Goal: Contribute content: Add original content to the website for others to see

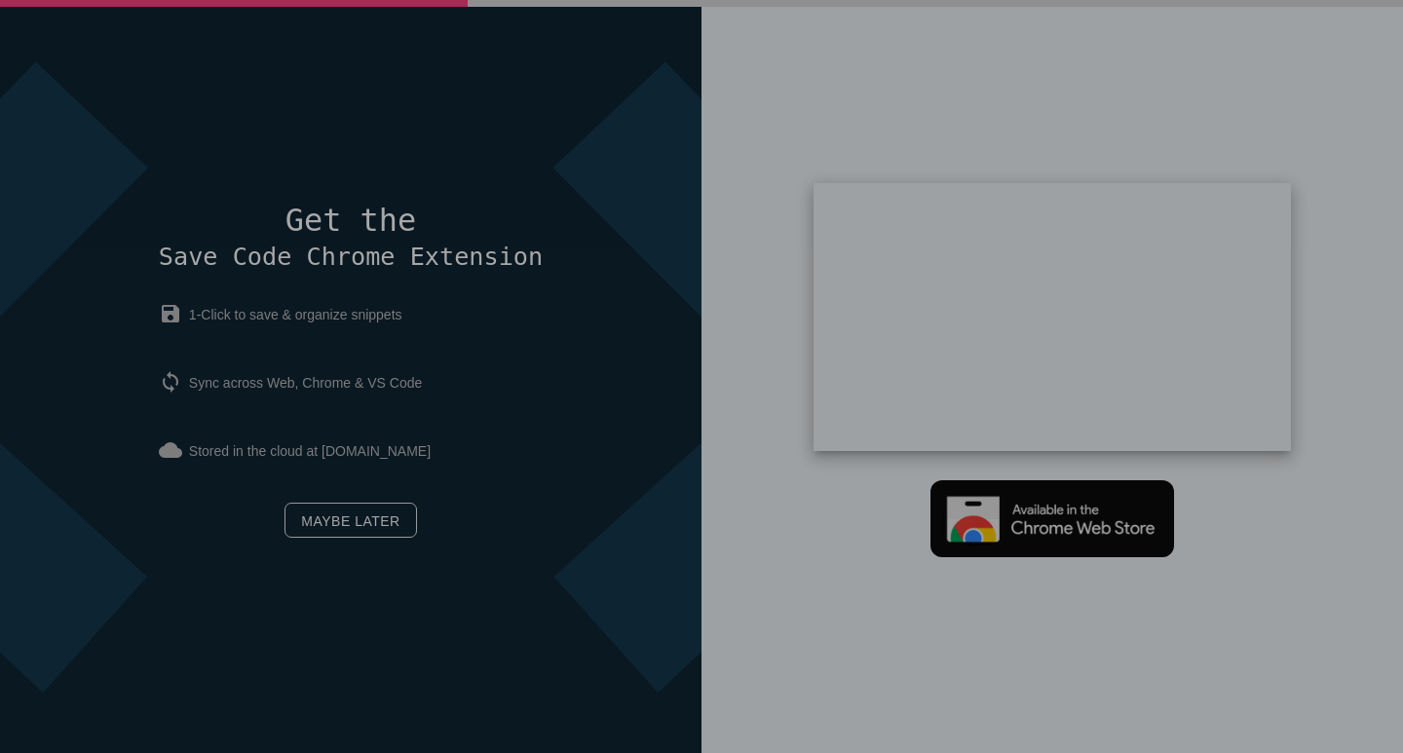
click at [376, 542] on div "Get the Save Code Chrome Extension save 1-Click to save & organize snippets syn…" at bounding box center [351, 375] width 384 height 343
click at [378, 534] on link "Maybe later" at bounding box center [349, 520] width 131 height 35
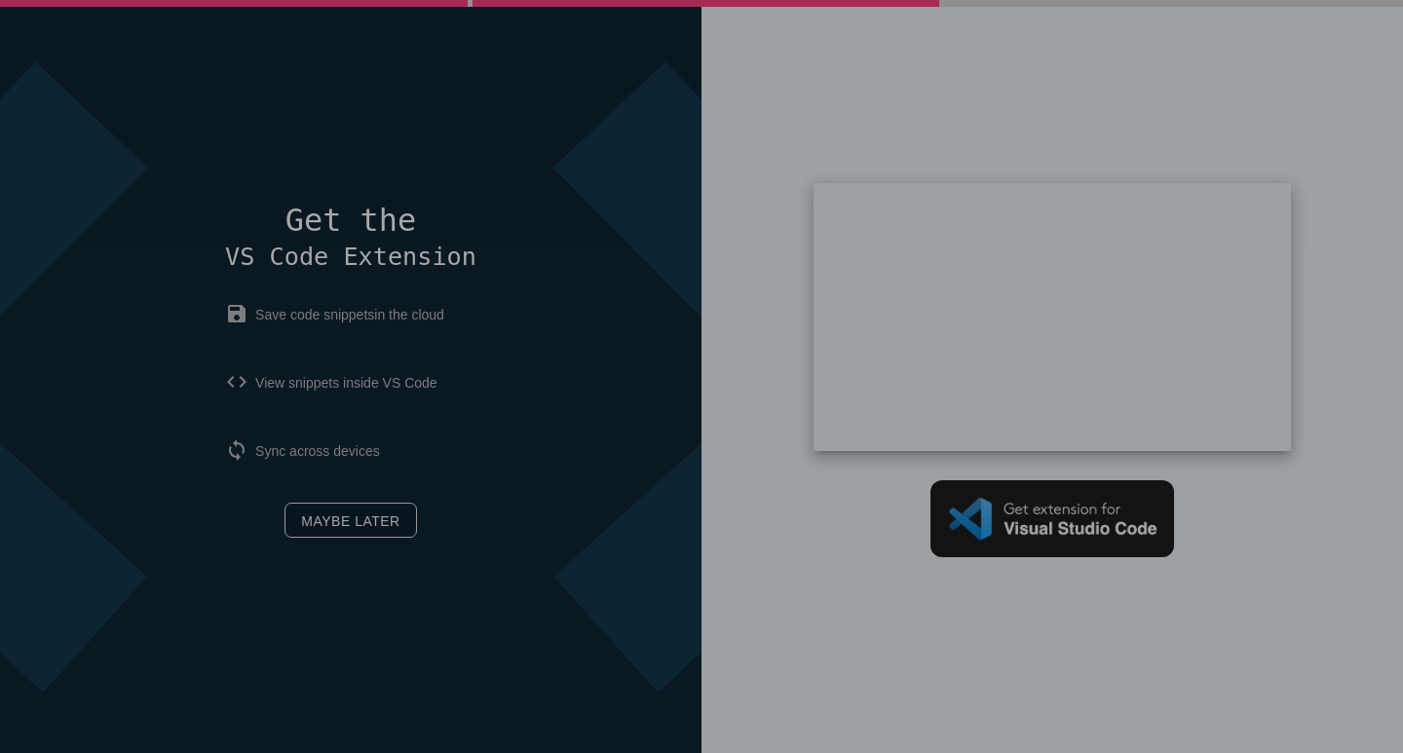
click at [396, 524] on link "Maybe later" at bounding box center [349, 520] width 131 height 35
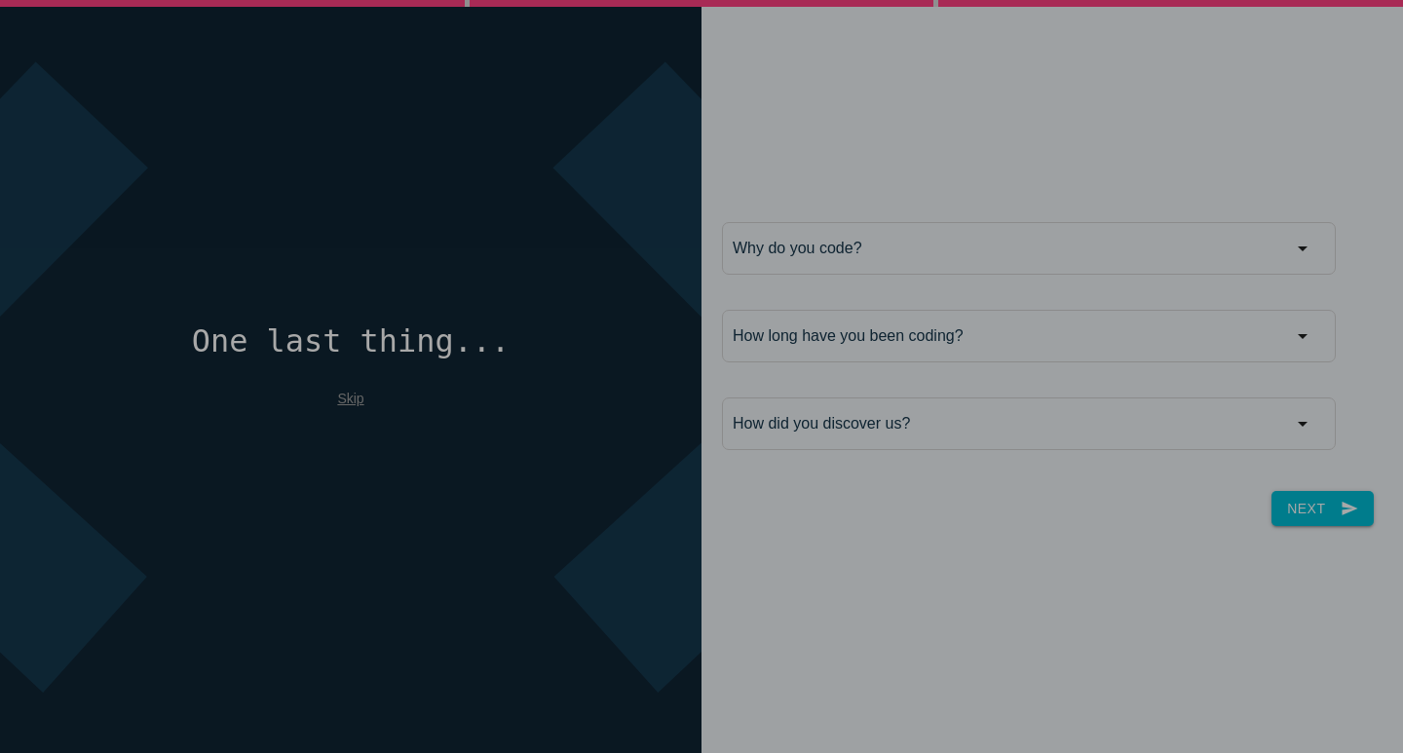
click at [345, 398] on link "Skip" at bounding box center [350, 399] width 26 height 16
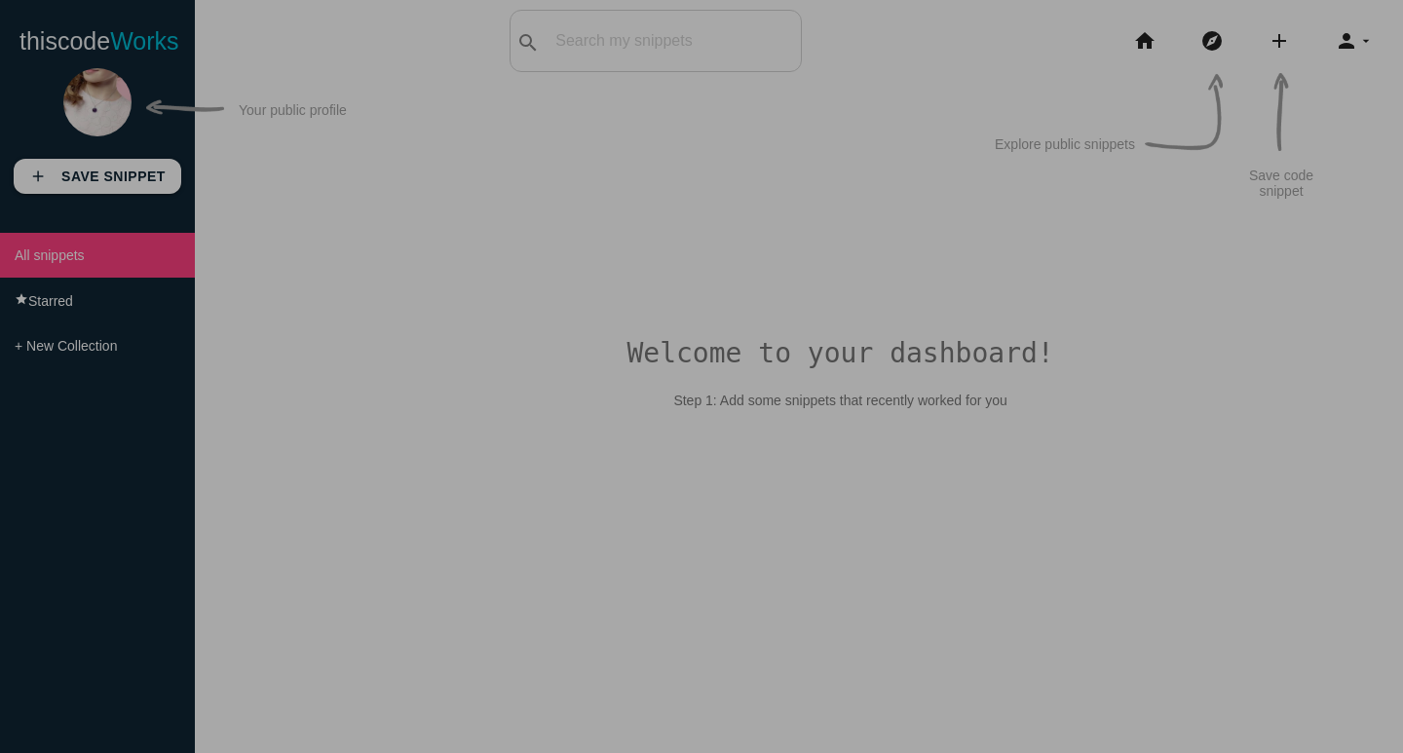
click at [1264, 40] on li "add code Snippet link Link" at bounding box center [1286, 41] width 67 height 62
click at [1279, 40] on icon "add" at bounding box center [1278, 41] width 23 height 62
click at [1291, 89] on link "link Link" at bounding box center [1321, 83] width 136 height 49
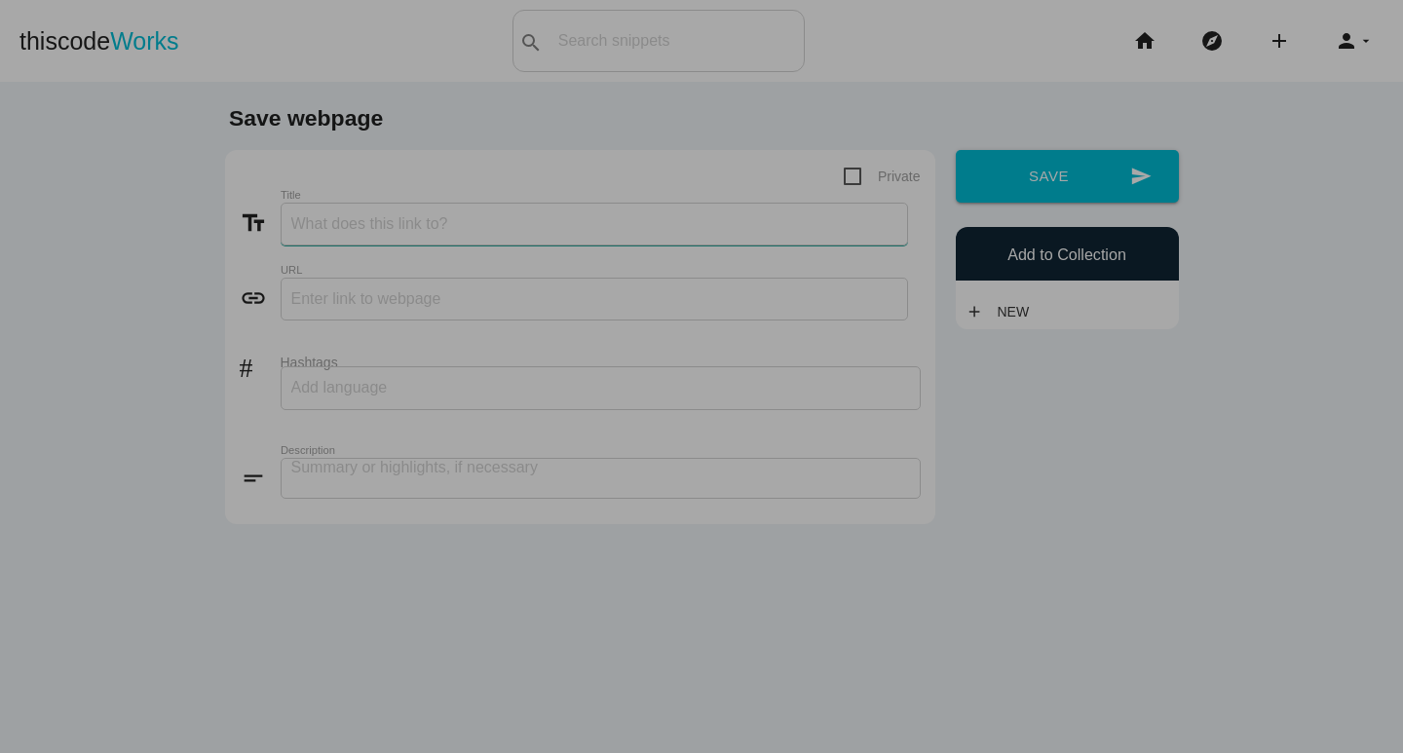
click at [405, 221] on input "Title" at bounding box center [594, 224] width 627 height 43
click at [505, 252] on div "text_fields Title" at bounding box center [580, 228] width 681 height 51
click at [483, 233] on input "Title" at bounding box center [594, 224] width 627 height 43
paste input "925 sterling silver wholesale jewelry [GEOGRAPHIC_DATA] & [GEOGRAPHIC_DATA] | J…"
type input "925 sterling silver wholesale jewelry [GEOGRAPHIC_DATA] & [GEOGRAPHIC_DATA] | J…"
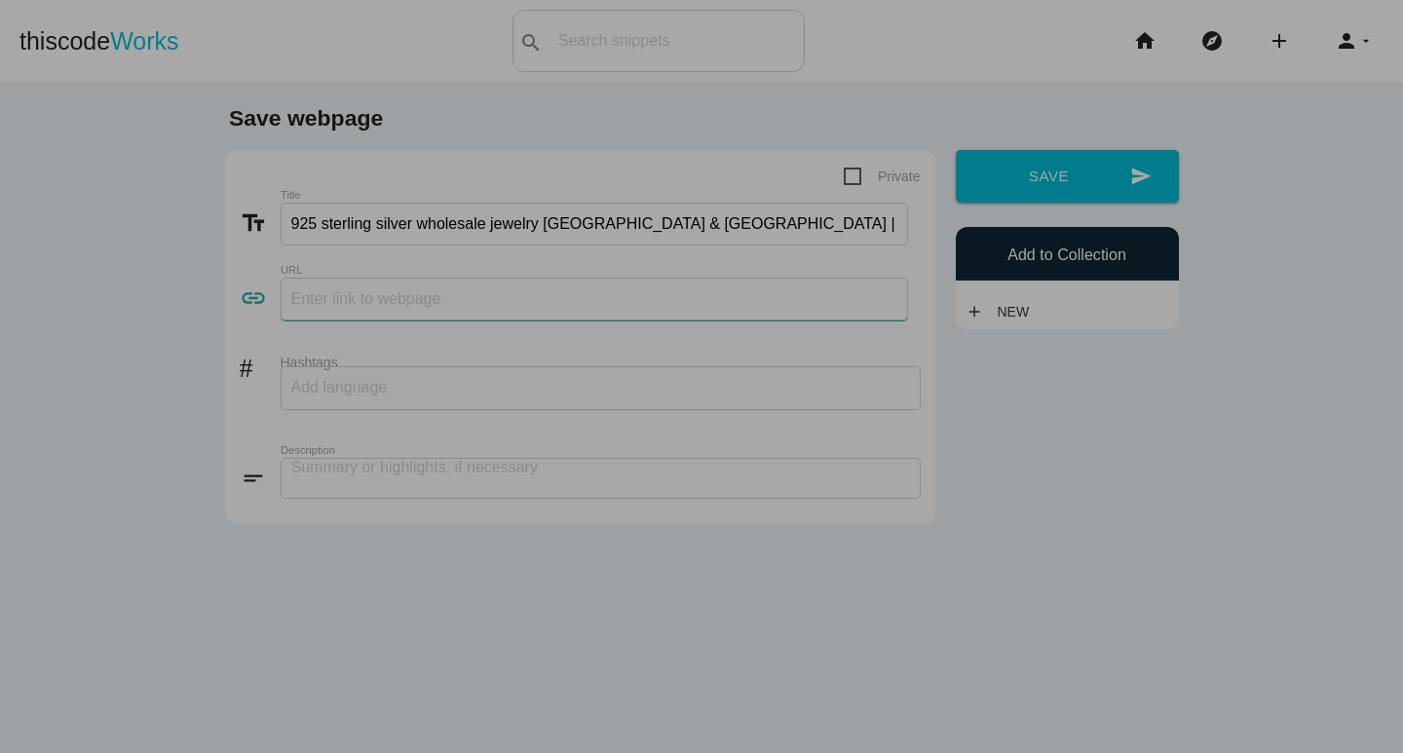
drag, startPoint x: 421, startPoint y: 280, endPoint x: 404, endPoint y: 327, distance: 50.5
click at [420, 282] on input "text" at bounding box center [594, 299] width 627 height 43
click at [735, 752] on html "thiscode Works search All: All: Code: Title: Tag: All: Code: Title: Tag: search…" at bounding box center [701, 376] width 1403 height 753
click at [428, 276] on label "URL" at bounding box center [537, 270] width 512 height 13
click at [392, 321] on div "link URL" at bounding box center [580, 303] width 681 height 51
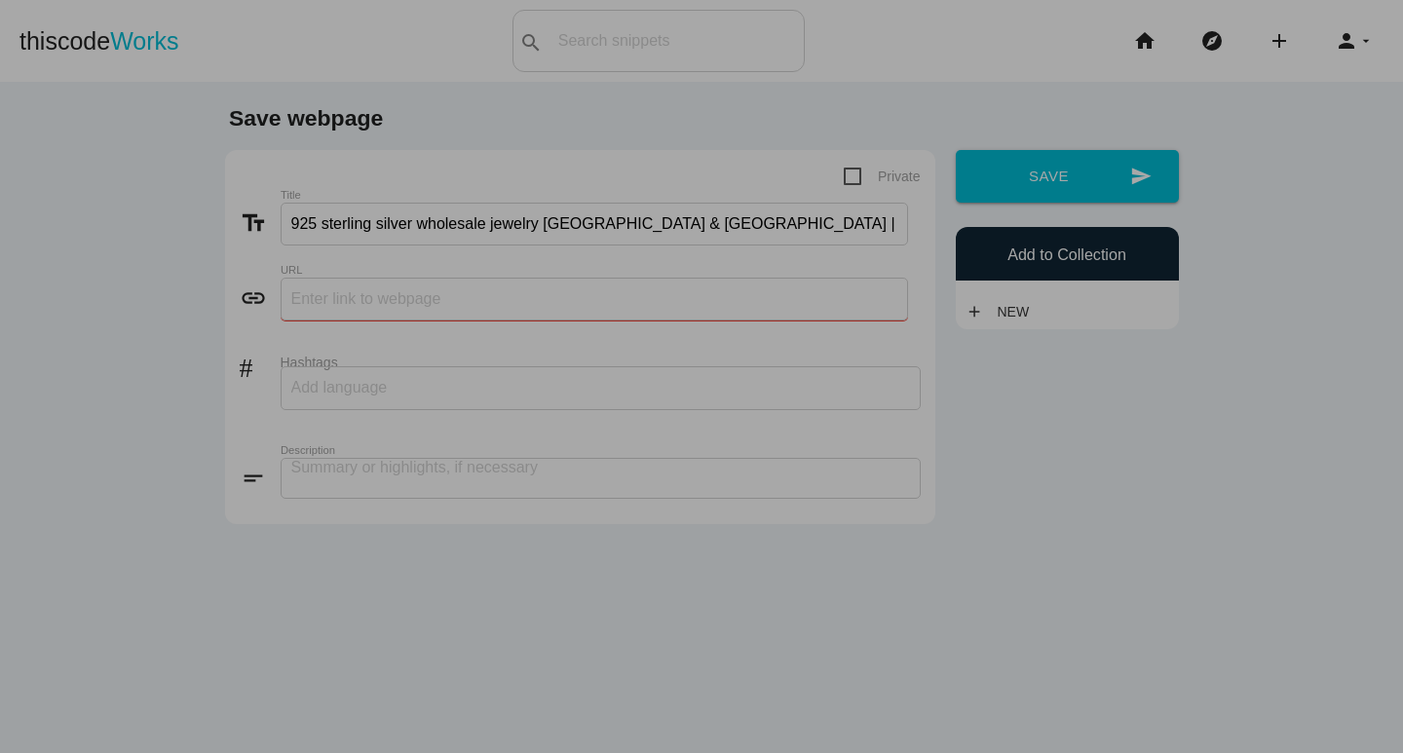
click at [417, 300] on input "text" at bounding box center [594, 299] width 627 height 43
paste input "https://www.jewelpin.com/silver-jewelry"
type input "https://www.jewelpin.com/silver-jewelry"
click at [375, 367] on input "Hashtags" at bounding box center [349, 387] width 117 height 41
click at [420, 375] on div at bounding box center [601, 388] width 640 height 44
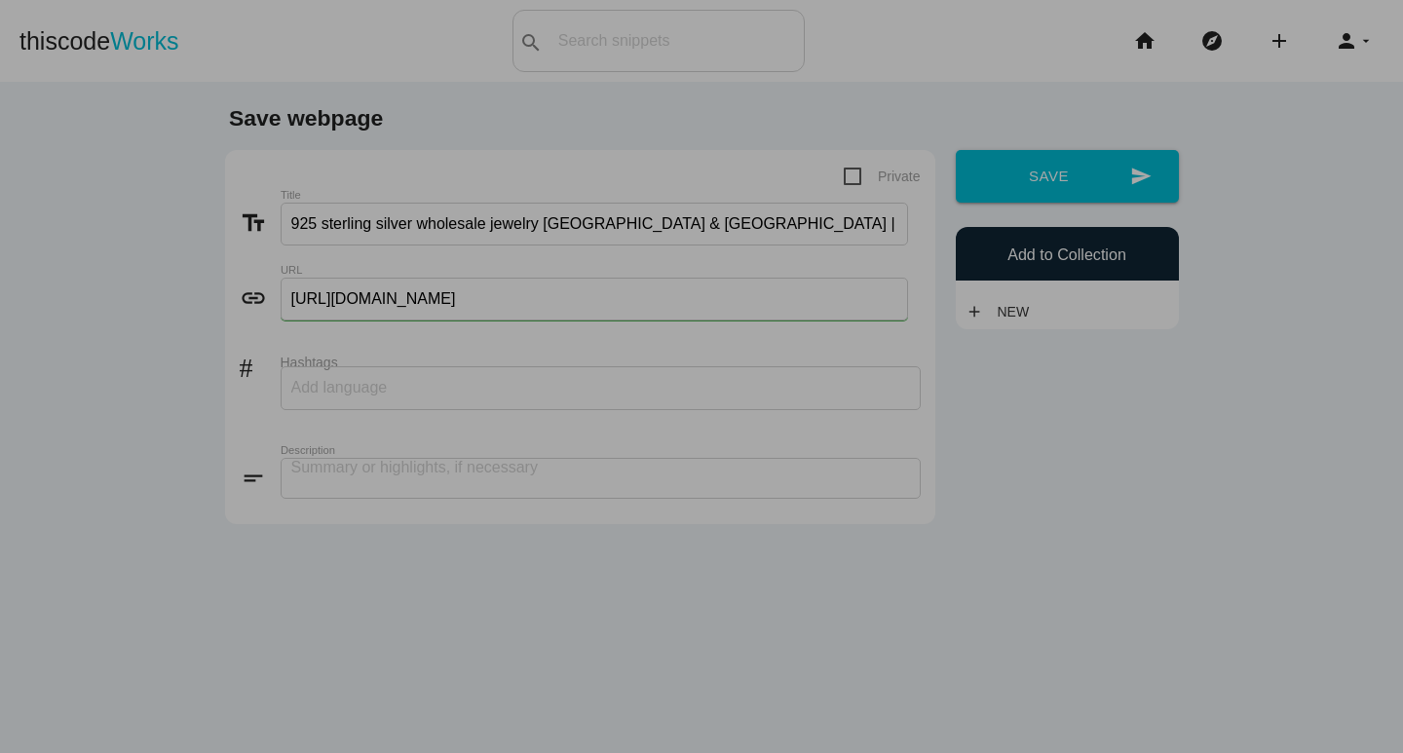
paste input "silverjewelry, silverbraceletswholesale, jewellerywholesalesupplier, affordable…"
click at [479, 450] on label "Description" at bounding box center [537, 450] width 512 height 13
click at [517, 378] on div "silverjewelry, silverbraceletswholesale, jewellerywholesalesupplier, affordable…" at bounding box center [601, 388] width 640 height 44
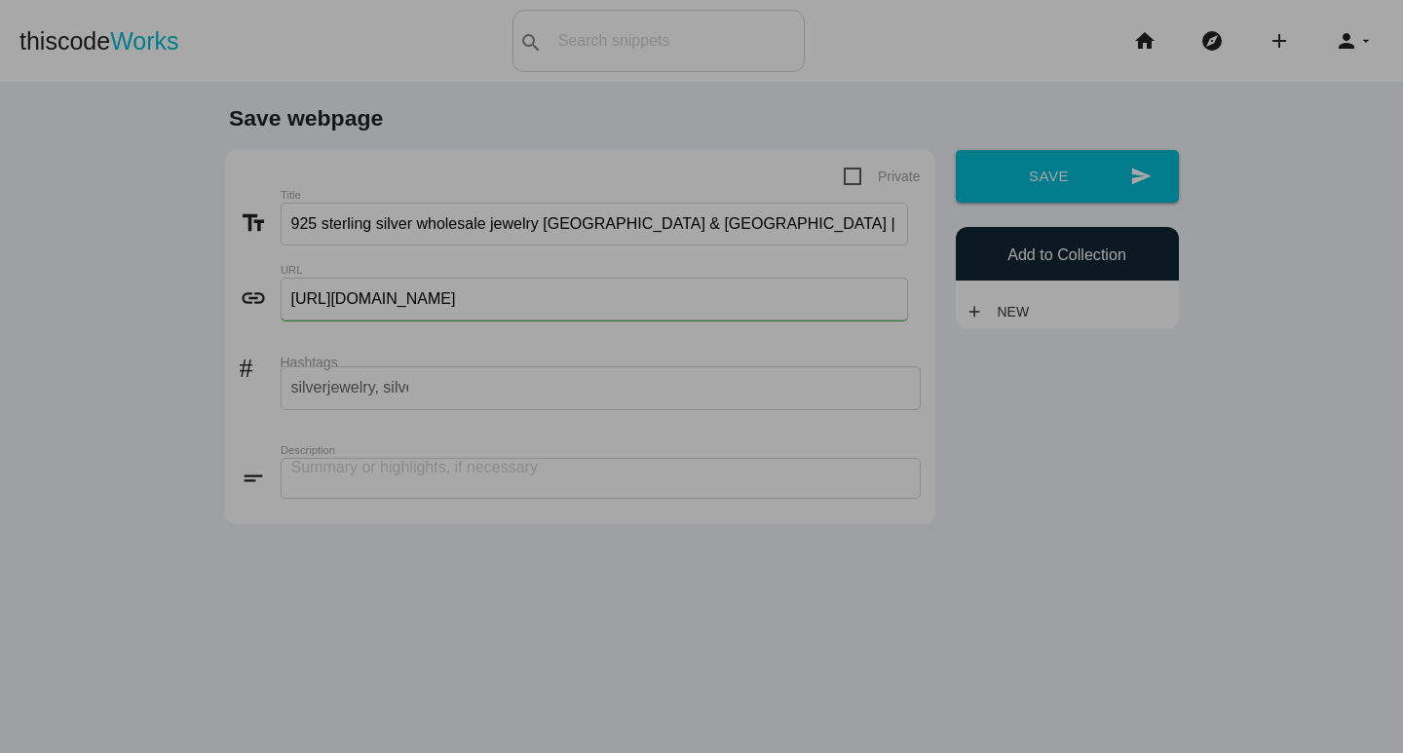
click at [472, 445] on label "Description" at bounding box center [537, 450] width 512 height 13
click at [469, 434] on form "Private text_fields Title 925 sterling silver wholesale jewelry USA & UK | Jewe…" at bounding box center [580, 337] width 681 height 345
click at [471, 398] on div "silverjewelry, silverbraceletswholesale, jewellerywholesalesupplier, affordable…" at bounding box center [601, 388] width 640 height 44
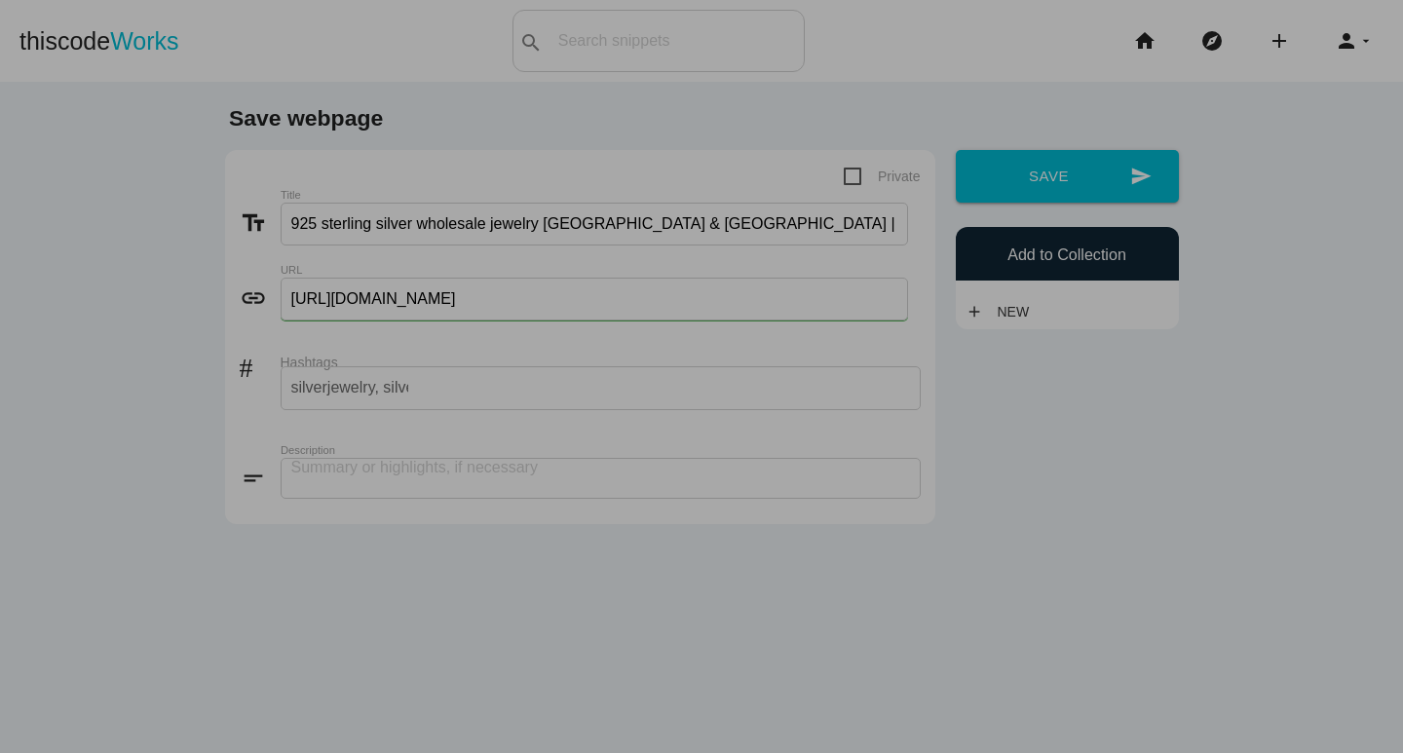
click at [471, 394] on div "silverjewelry, silverbraceletswholesale, jewellerywholesalesupplier, affordable…" at bounding box center [601, 388] width 640 height 44
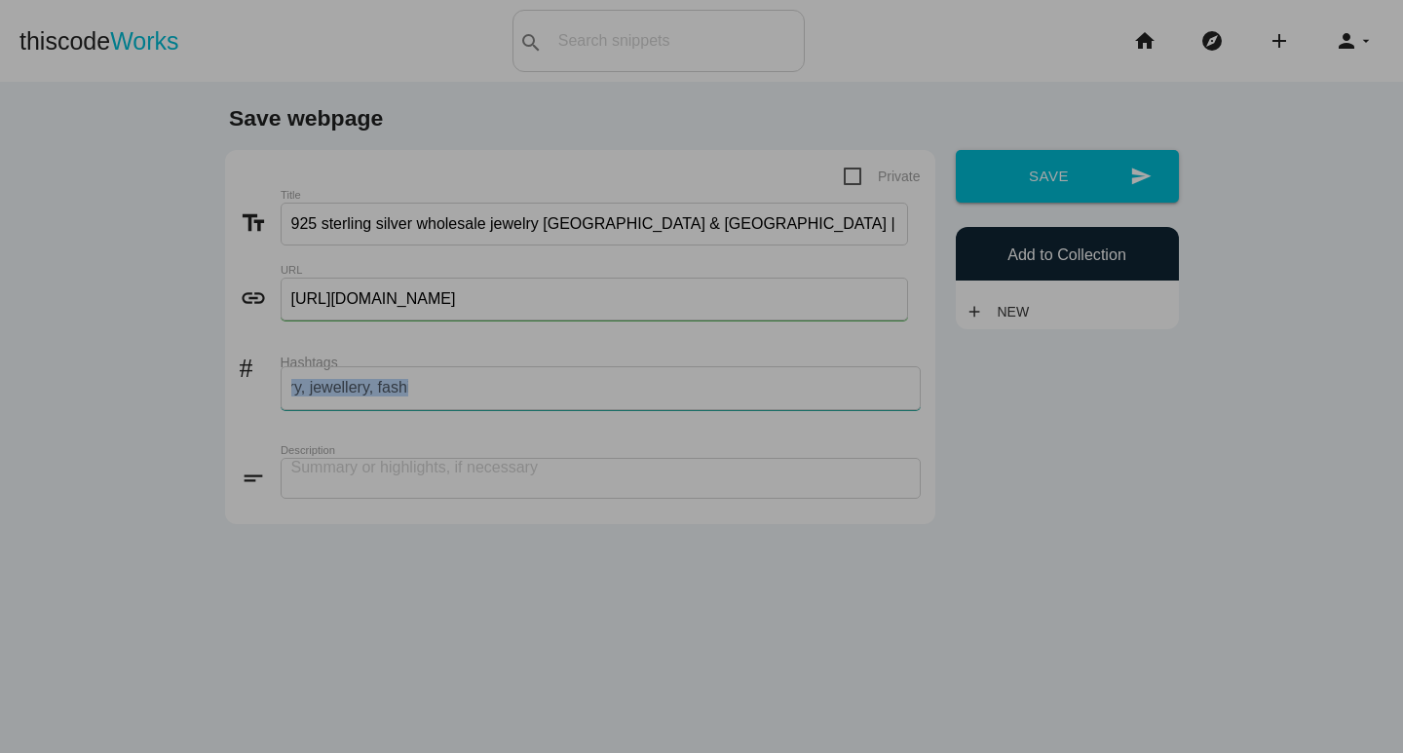
scroll to position [0, 2566]
click at [471, 394] on div "silverjewelry, silverbraceletswholesale, jewellerywholesalesupplier, affordable…" at bounding box center [601, 388] width 640 height 44
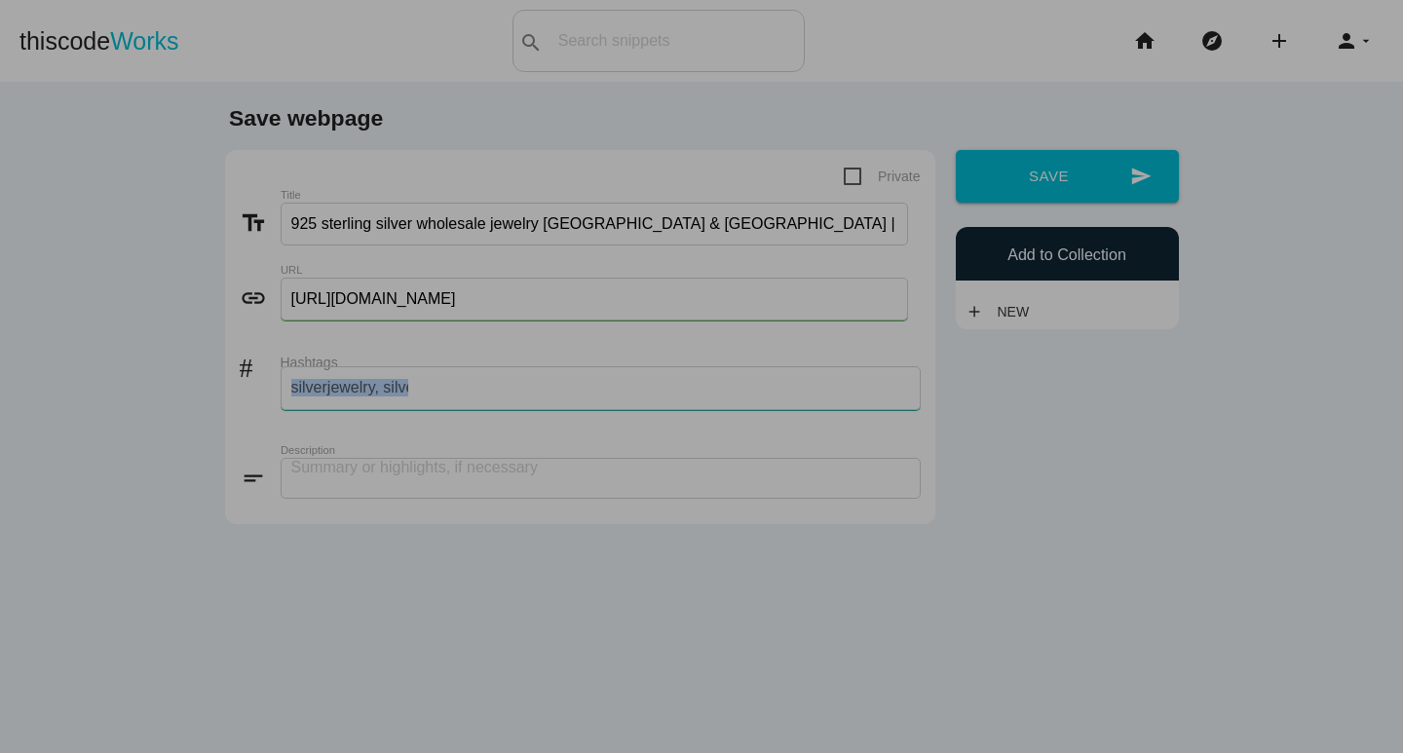
click at [471, 394] on div "silverjewelry, silverbraceletswholesale, jewellerywholesalesupplier, affordable…" at bounding box center [601, 388] width 640 height 44
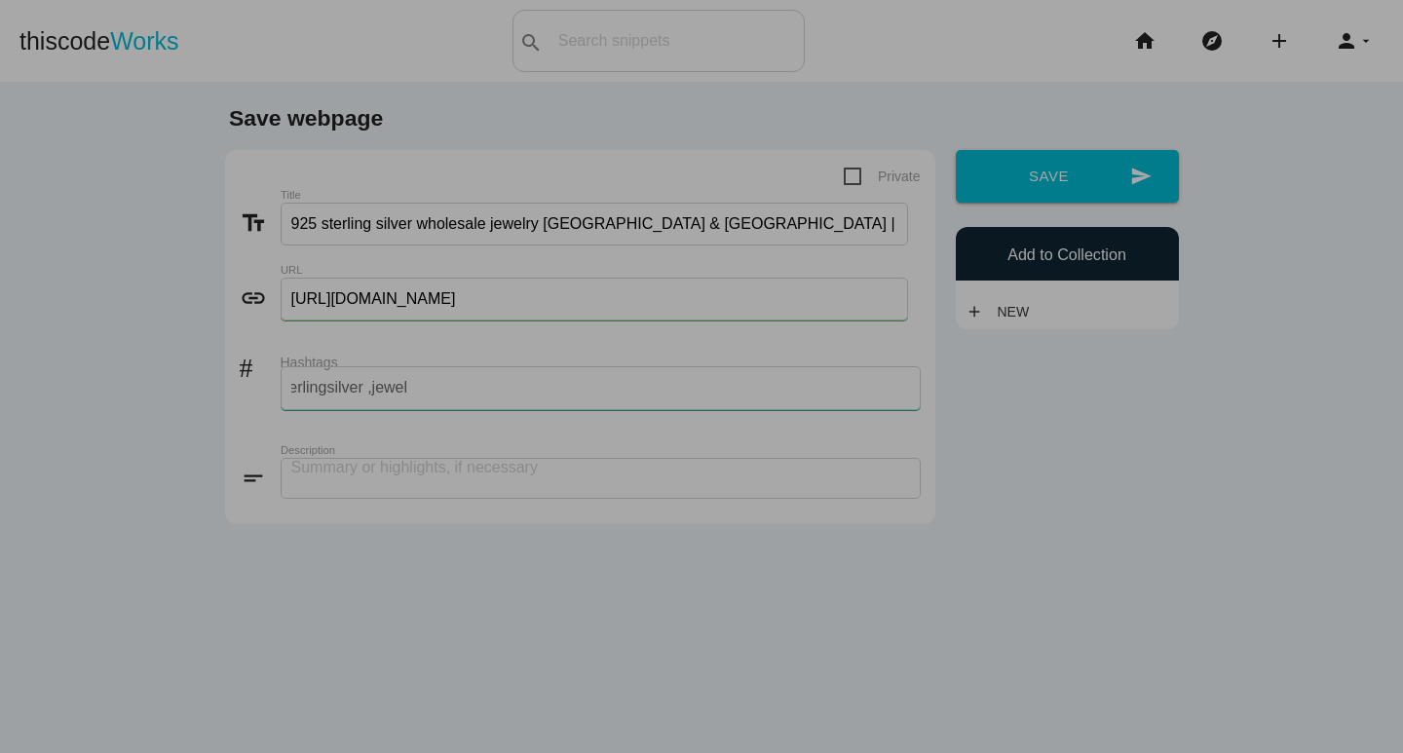
scroll to position [0, 2224]
click at [476, 394] on div "silverjewelry, silverbraceletswholesale, jewellerywholesalesupplier, affordable…" at bounding box center [601, 388] width 640 height 44
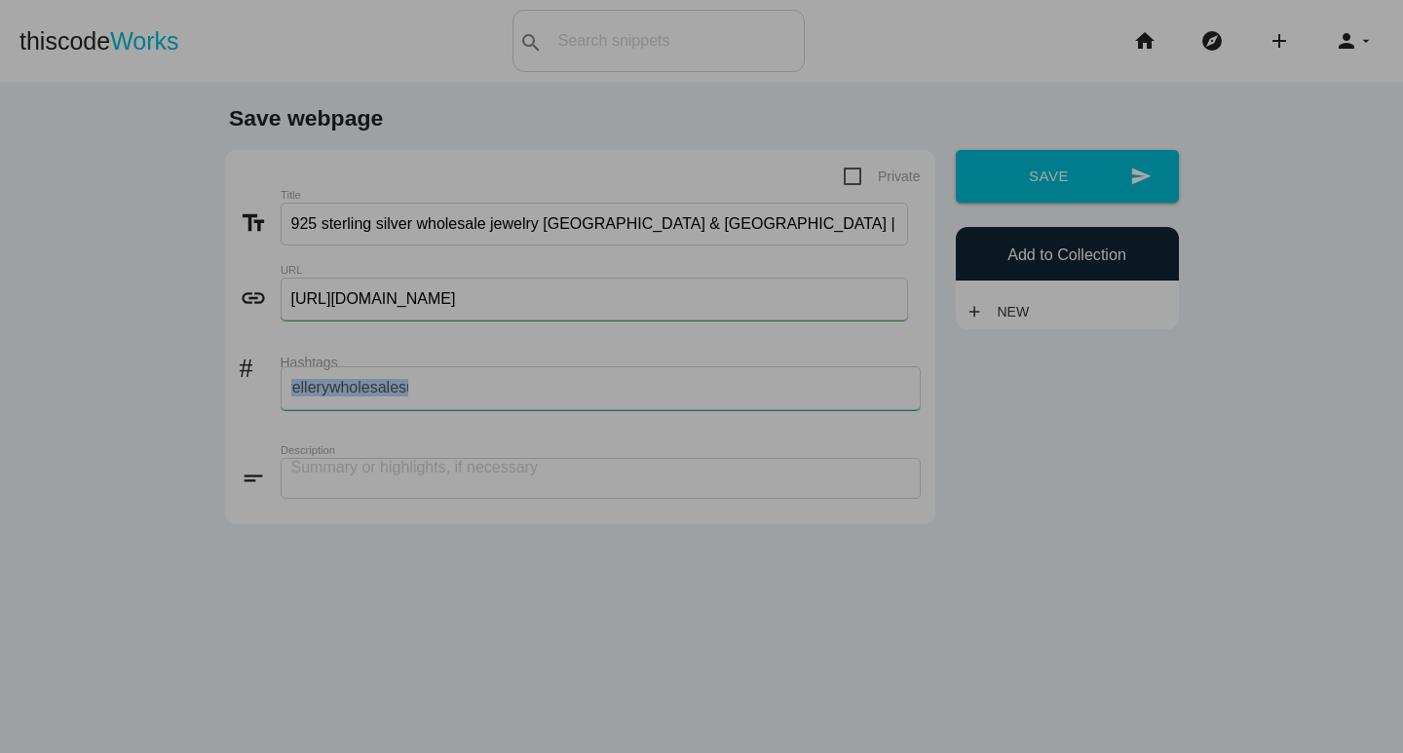
click at [476, 394] on div "silverjewelry, silverbraceletswholesale, jewellerywholesalesupplier, affordable…" at bounding box center [601, 388] width 640 height 44
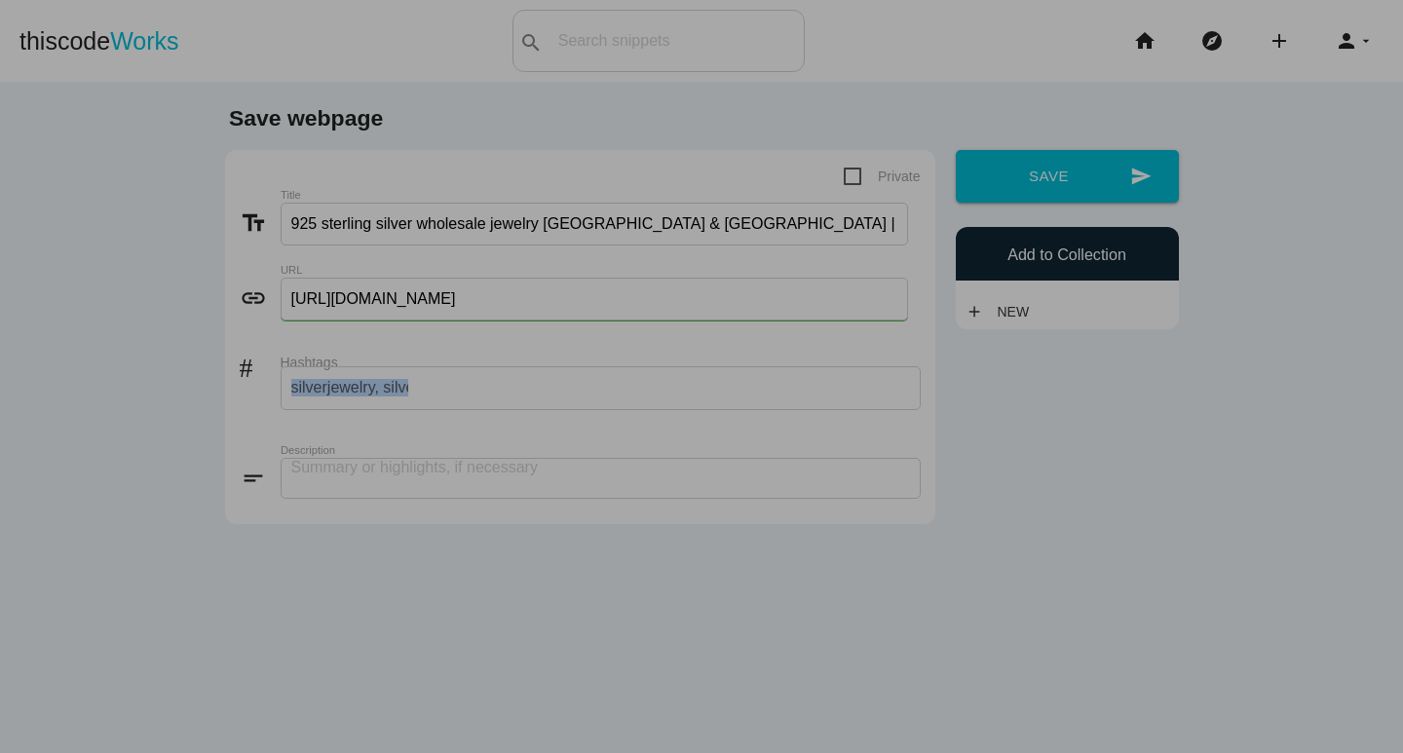
click at [476, 394] on div "silverjewelry, silverbraceletswholesale, jewellerywholesalesupplier, affordable…" at bounding box center [601, 388] width 640 height 44
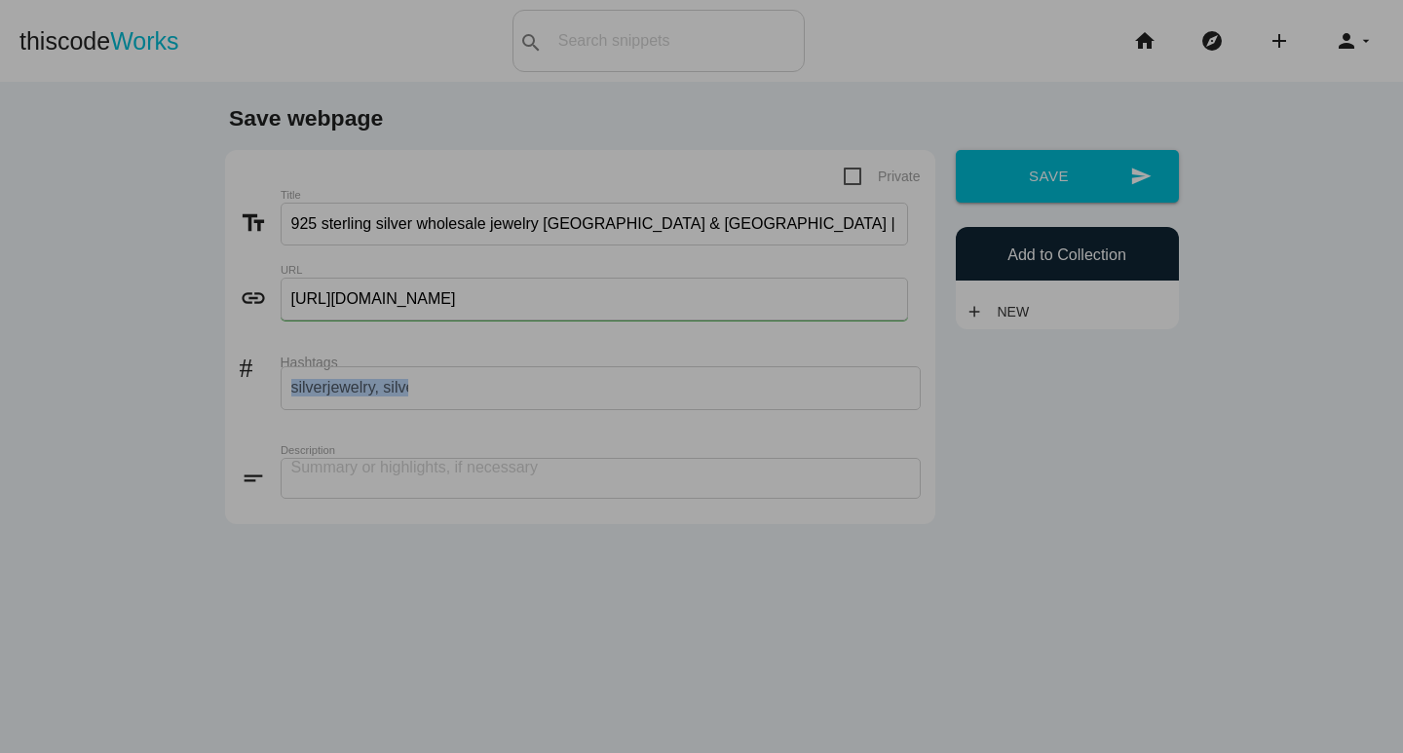
click at [476, 394] on div "silverjewelry, silverbraceletswholesale, jewellerywholesalesupplier, affordable…" at bounding box center [601, 388] width 640 height 44
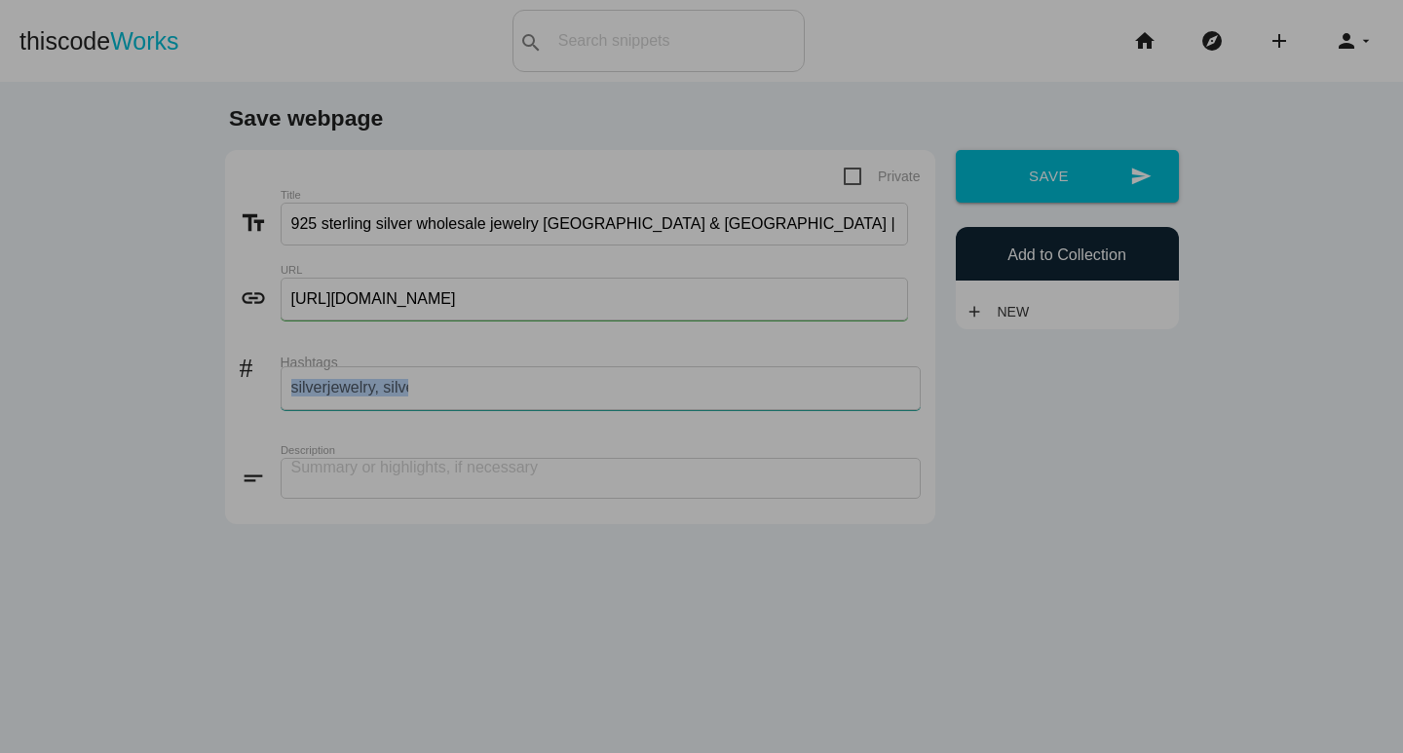
click at [476, 394] on div "silverjewelry, silverbraceletswholesale, jewellerywholesalesupplier, affordable…" at bounding box center [601, 388] width 640 height 44
type input "silverjewelry, silverbraceletswholesale, jewellerywholesalesupplier, affordable…"
click at [363, 378] on input "silverjewelry, silverbraceletswholesale, jewellerywholesalesupplier, affordable…" at bounding box center [349, 387] width 117 height 41
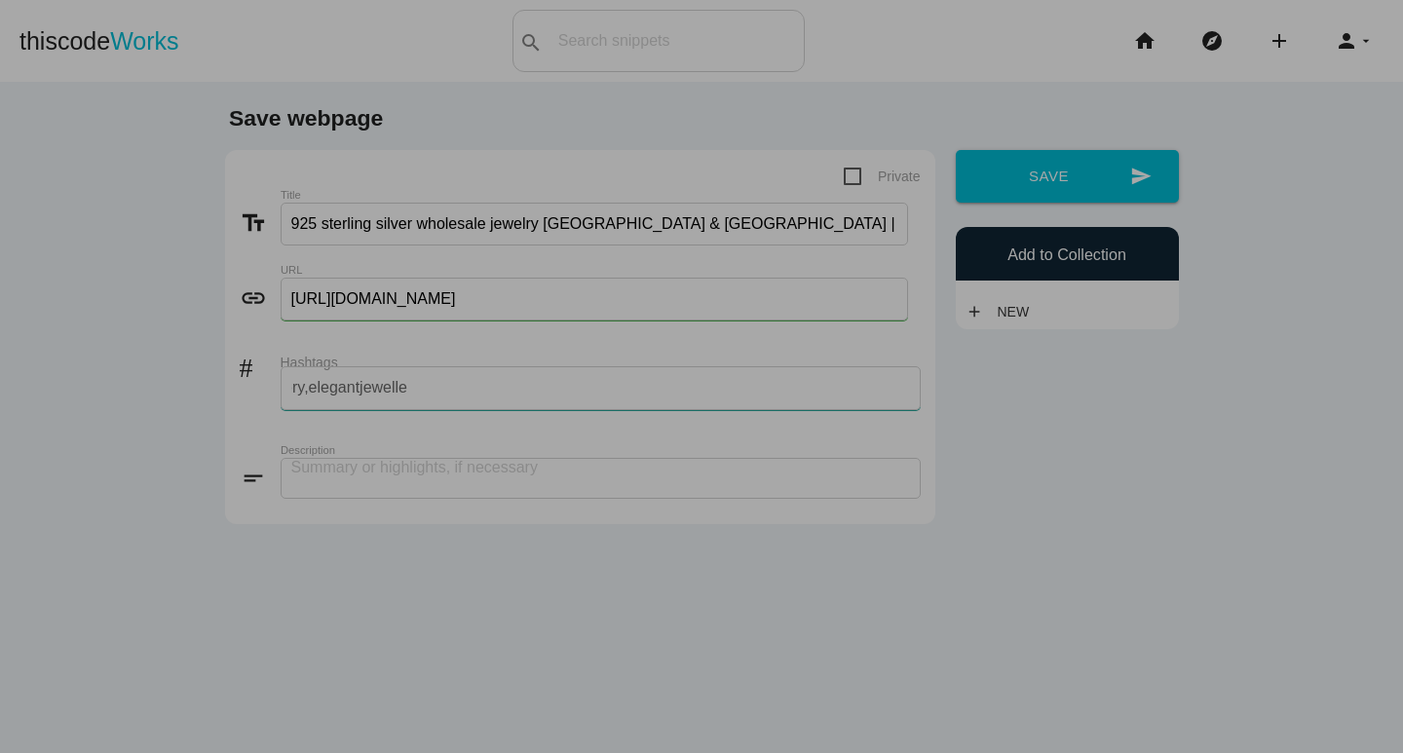
click at [363, 378] on input "silverjewelry, silverbraceletswholesale, jewellerywholesalesupplier, affordable…" at bounding box center [349, 387] width 117 height 41
click at [363, 378] on input "Hashtags" at bounding box center [349, 387] width 117 height 41
type input "jewelry,"
type input "silverjewelry,"
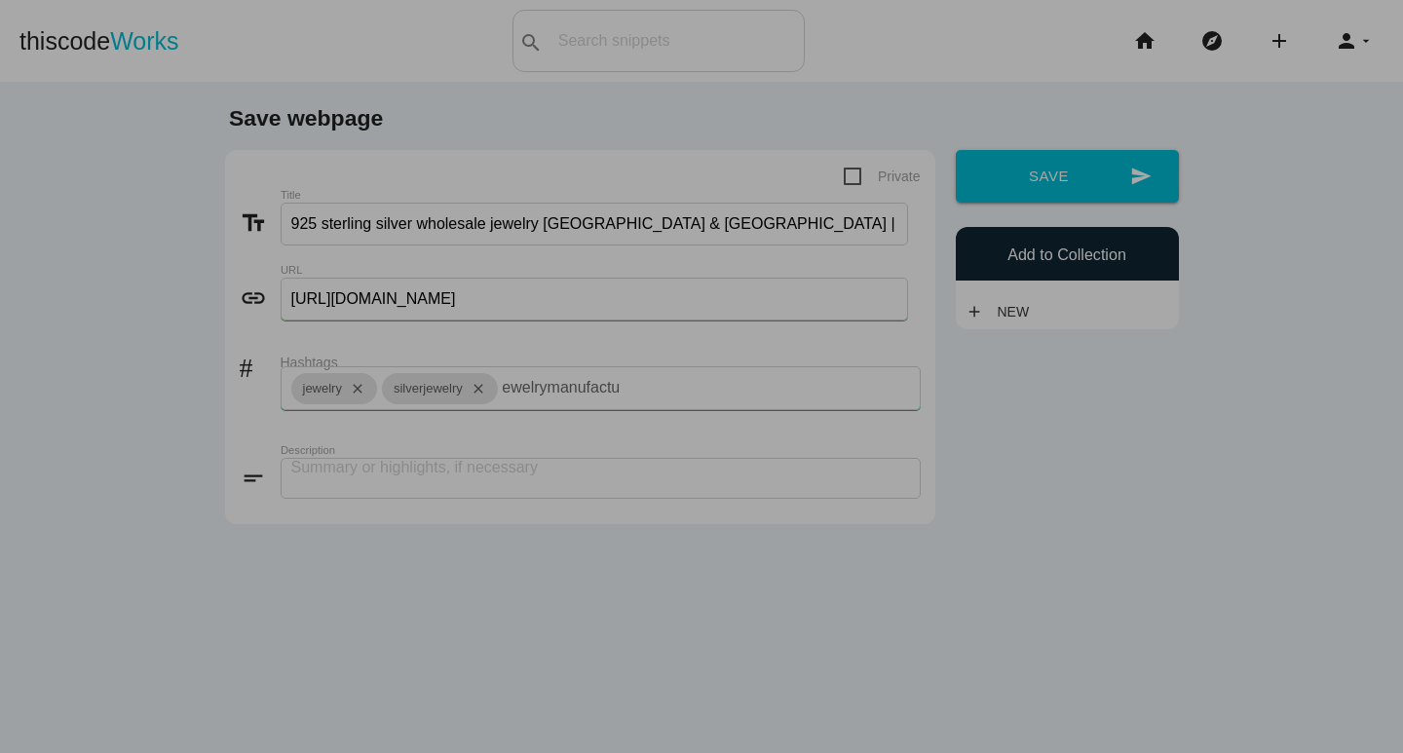
scroll to position [0, 18]
type input "jewelrymanufacturer,"
type input "business,"
type input "fashion,"
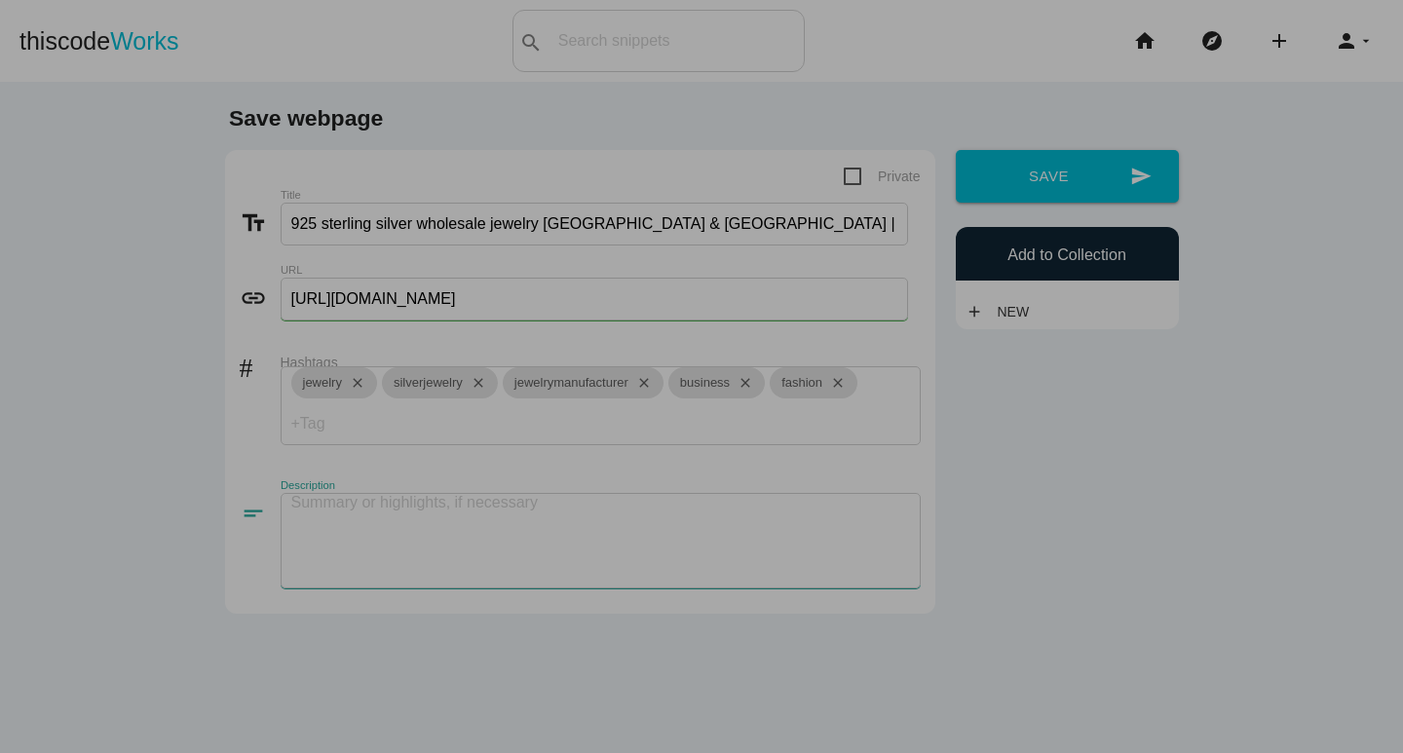
click at [337, 518] on textarea at bounding box center [601, 540] width 640 height 95
click at [361, 518] on textarea at bounding box center [601, 540] width 640 height 95
paste textarea "JewelPin, your go-to source for wholesale sterling silver supplier, offers supe…"
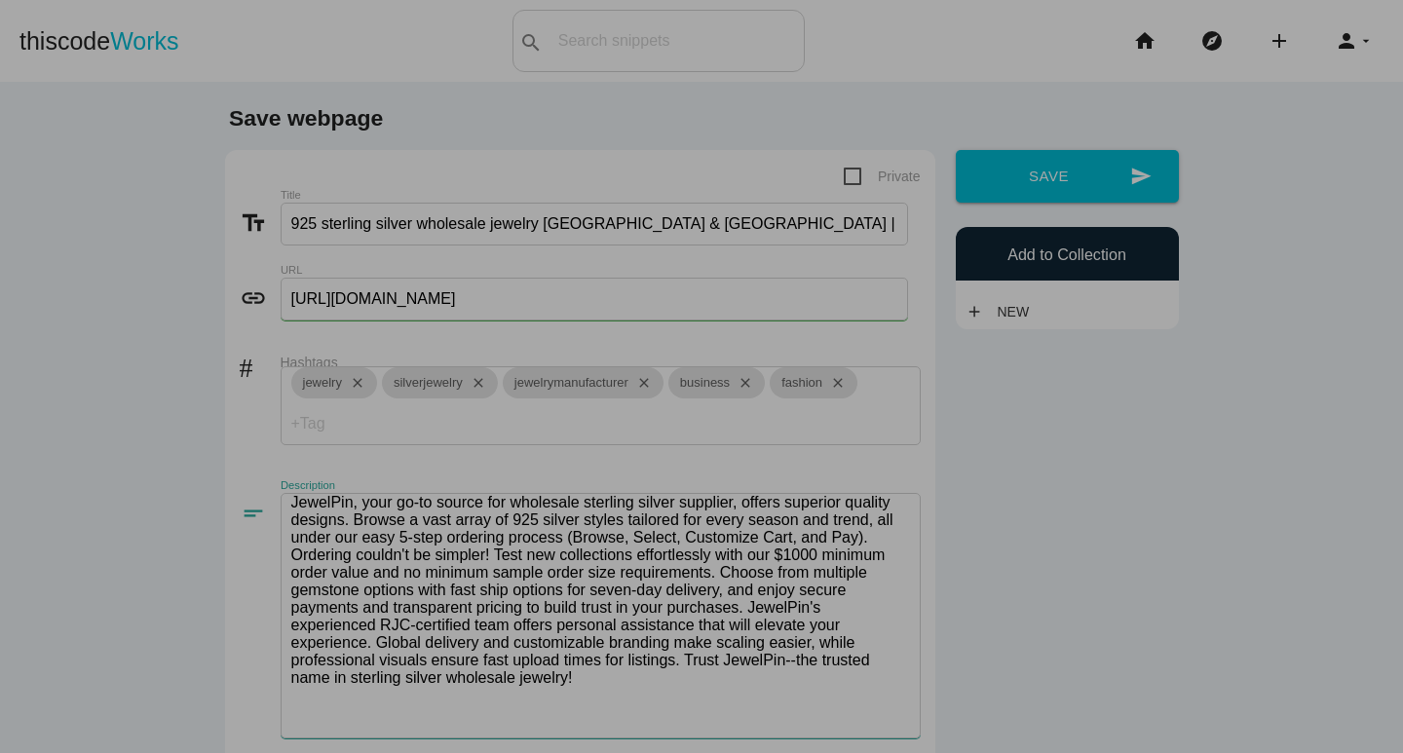
type textarea "JewelPin, your go-to source for wholesale sterling silver supplier, offers supe…"
click at [1008, 206] on div "send Save Add to Collection add New" at bounding box center [1066, 239] width 243 height 179
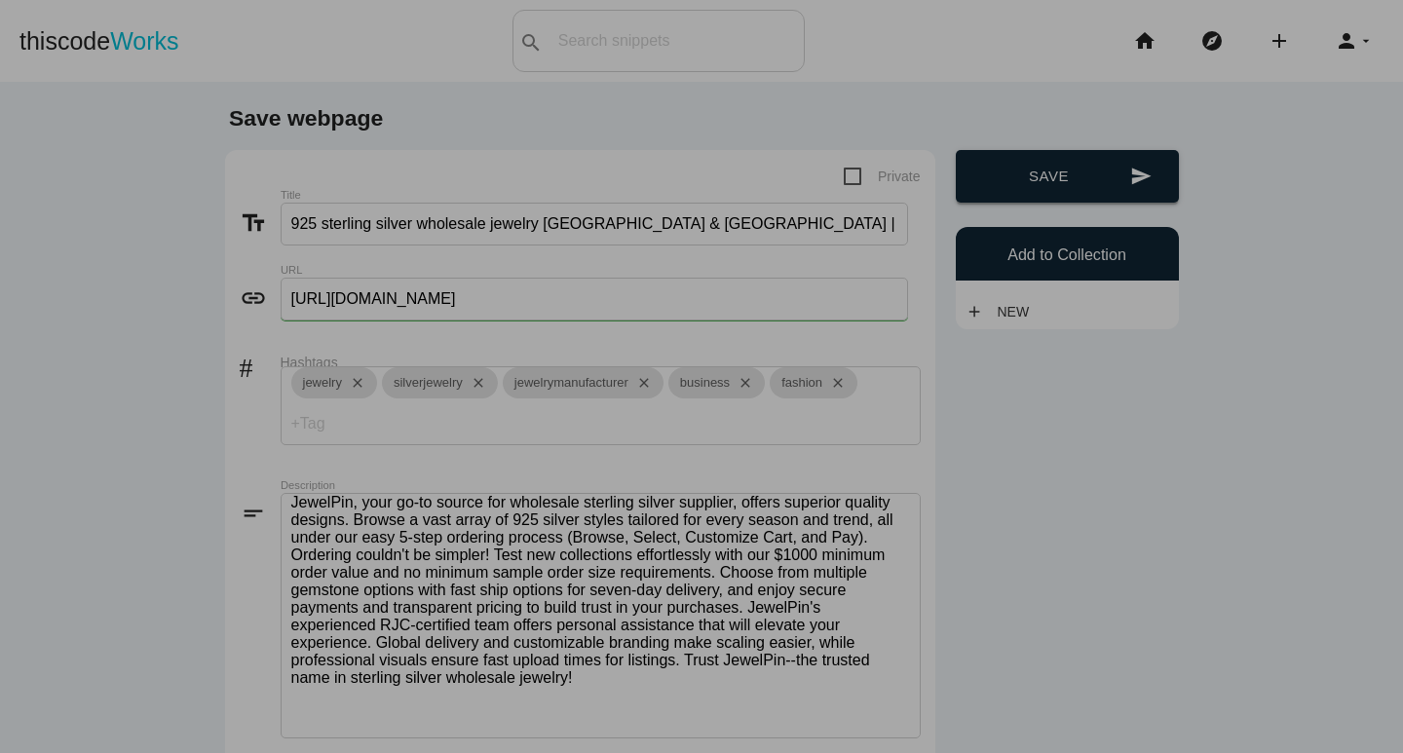
click at [1020, 177] on button "send Save" at bounding box center [1066, 176] width 223 height 53
